Goal: Task Accomplishment & Management: Manage account settings

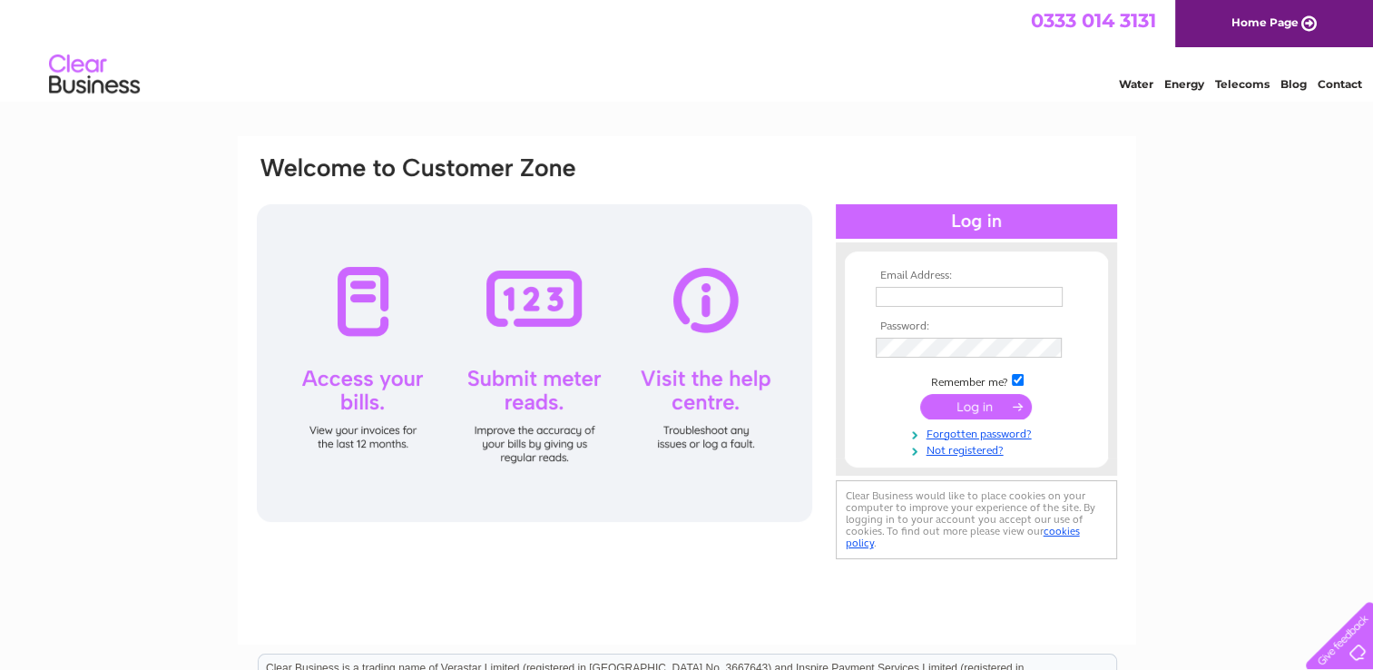
type input "[EMAIL_ADDRESS][DOMAIN_NAME]"
click at [973, 401] on input "submit" at bounding box center [976, 406] width 112 height 25
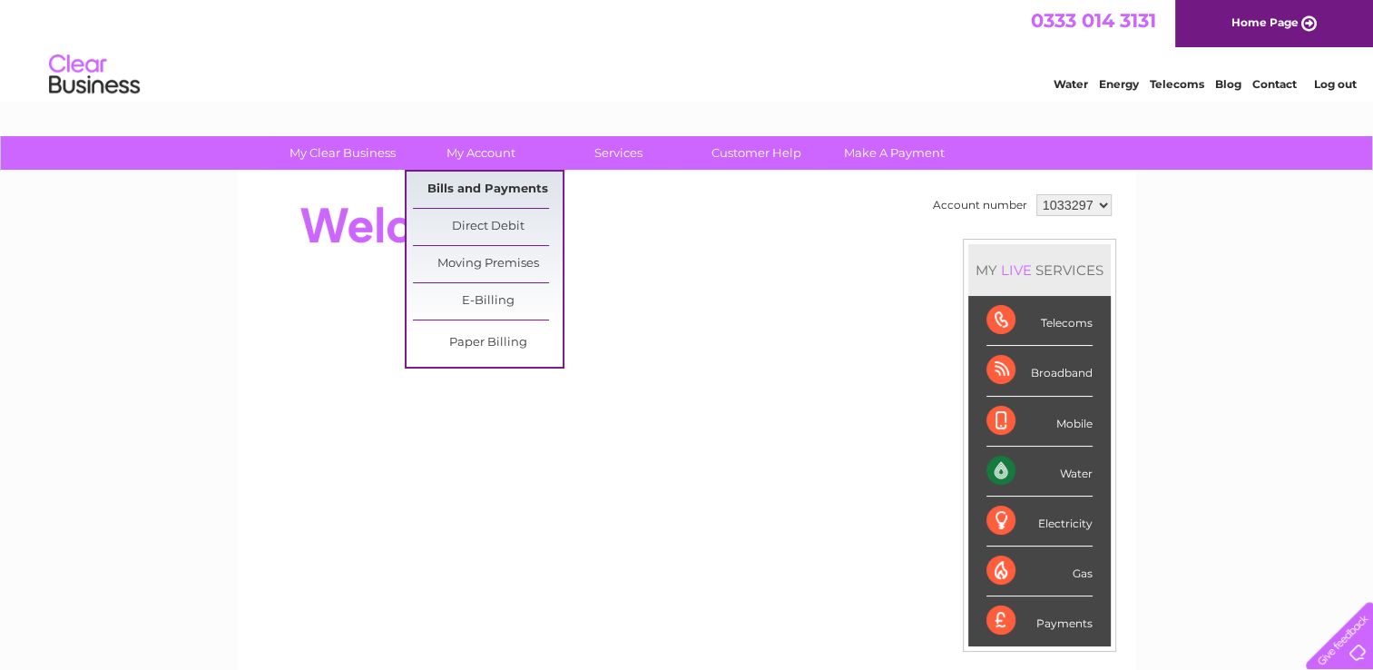
click at [487, 186] on link "Bills and Payments" at bounding box center [488, 190] width 150 height 36
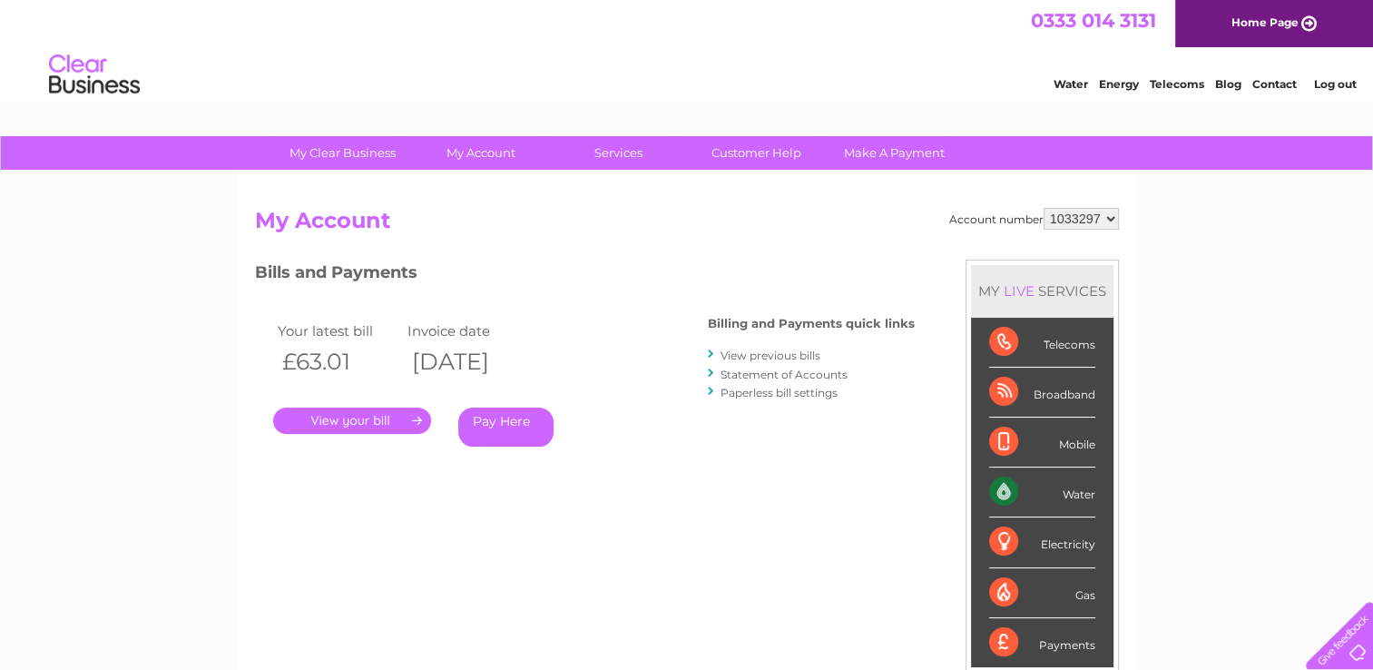
click at [362, 412] on link "." at bounding box center [352, 421] width 158 height 26
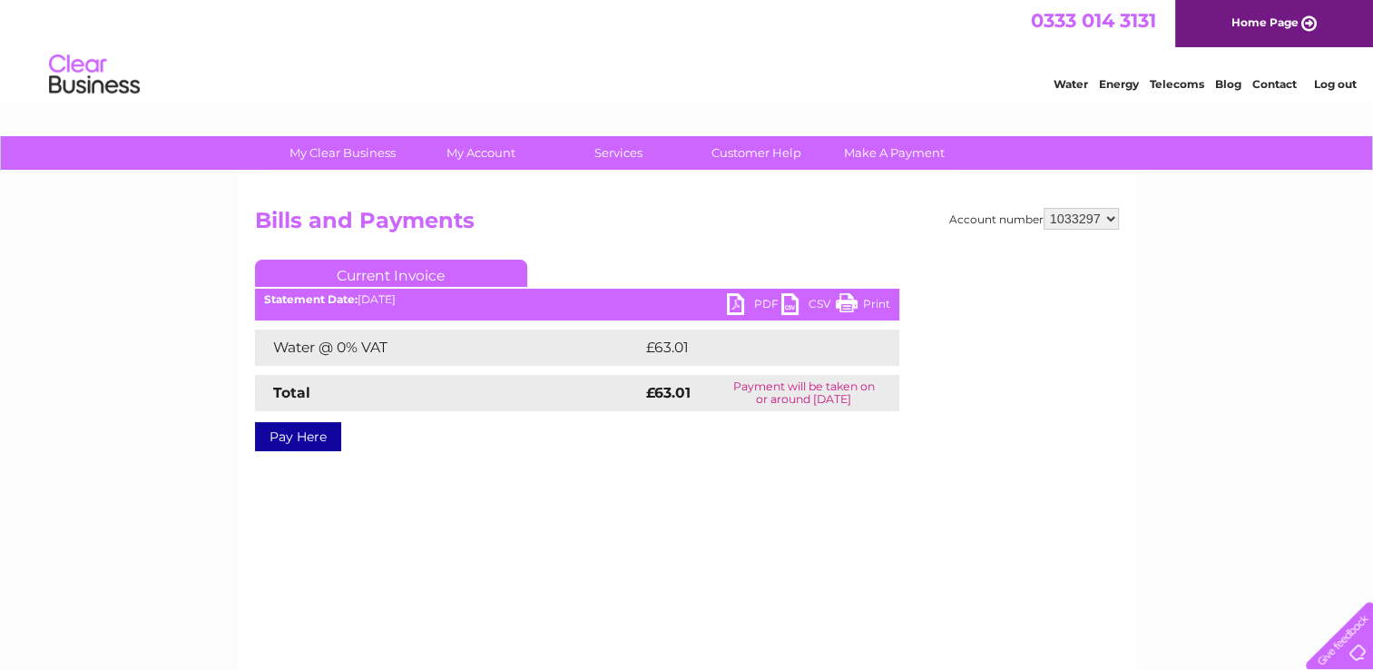
click at [742, 309] on link "PDF" at bounding box center [754, 306] width 54 height 26
